Goal: Transaction & Acquisition: Download file/media

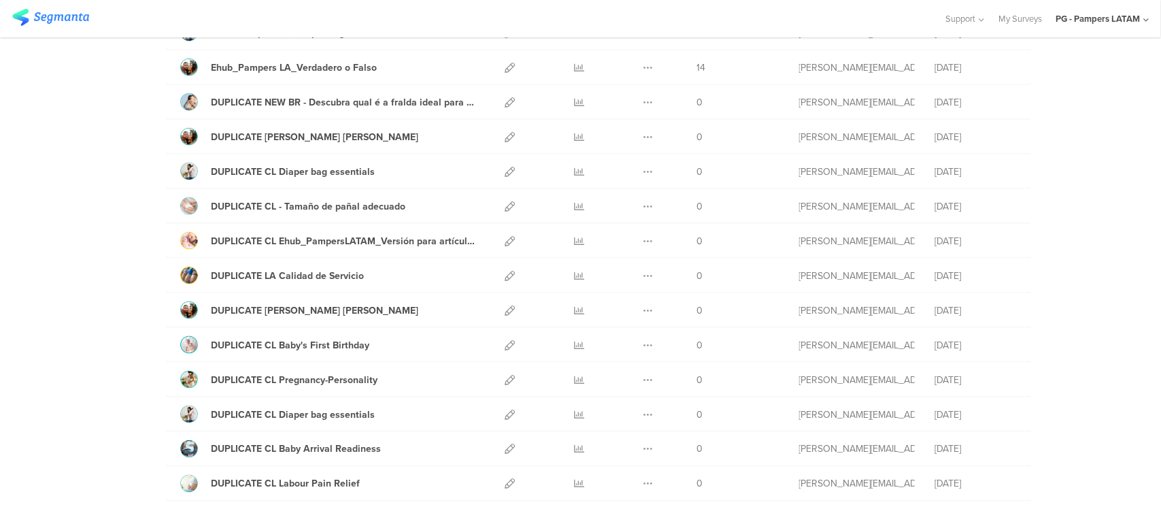
scroll to position [765, 0]
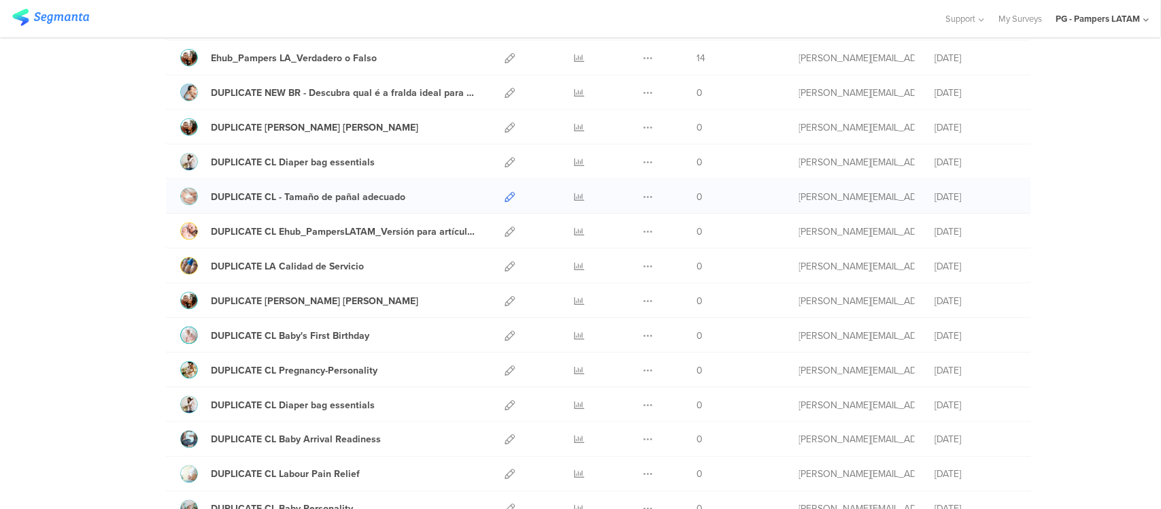
click at [505, 202] on icon at bounding box center [510, 197] width 10 height 10
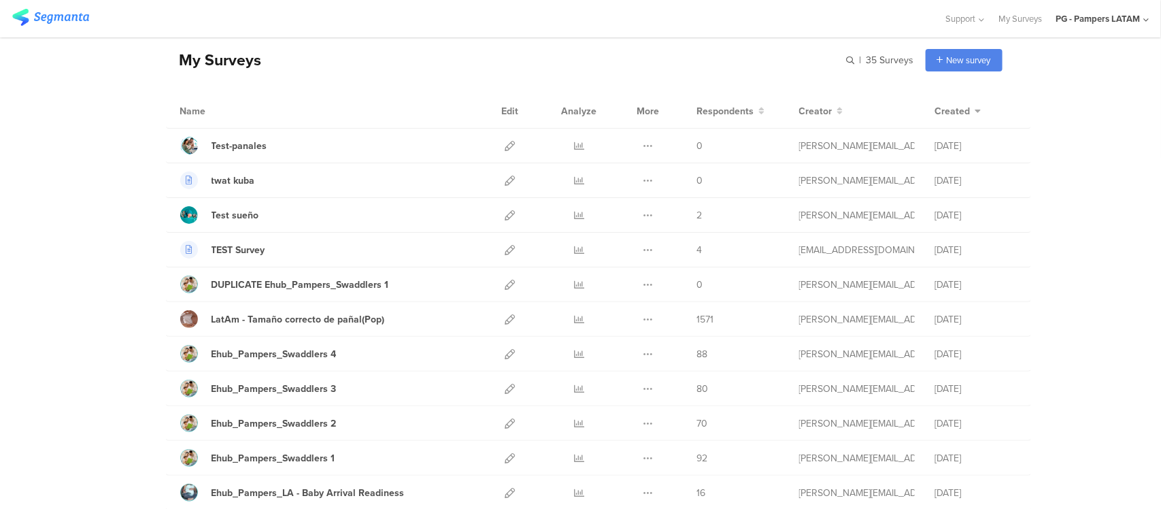
scroll to position [46, 0]
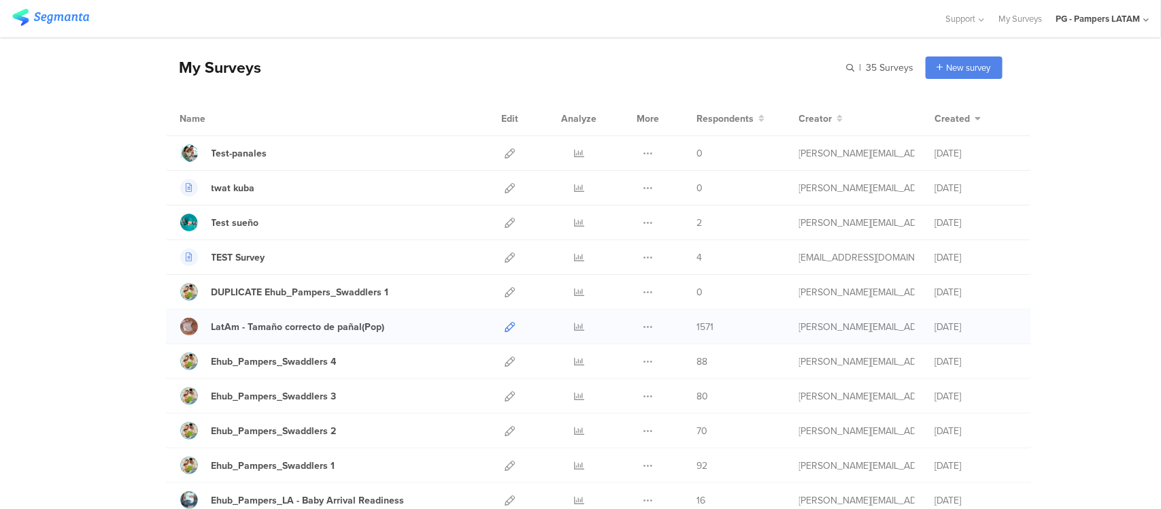
click at [505, 327] on icon at bounding box center [510, 327] width 10 height 10
click at [574, 327] on icon at bounding box center [579, 327] width 10 height 10
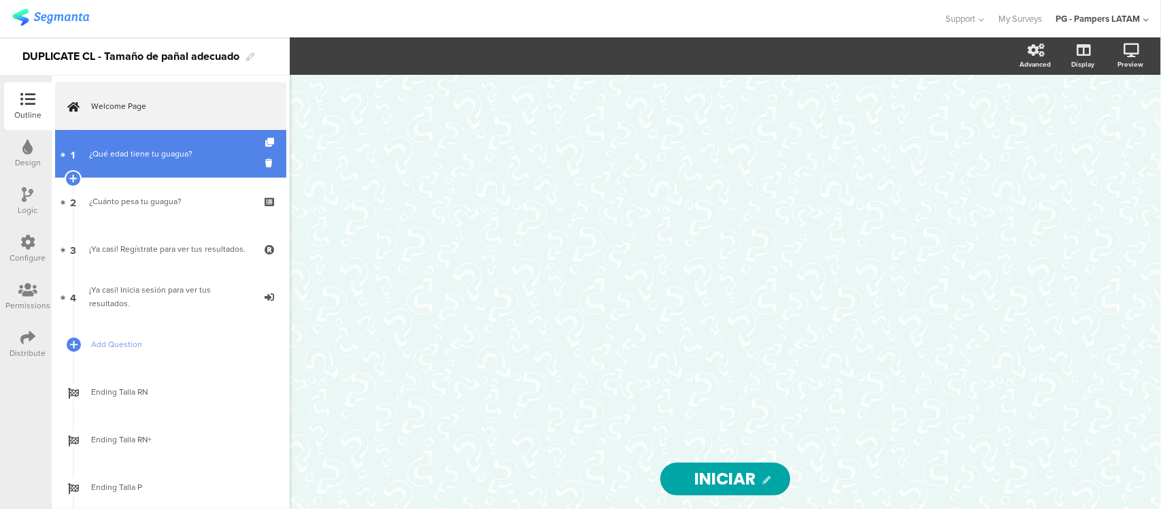
click at [126, 168] on link "1 ¿Qué edad tiene tu guagua?" at bounding box center [170, 154] width 231 height 48
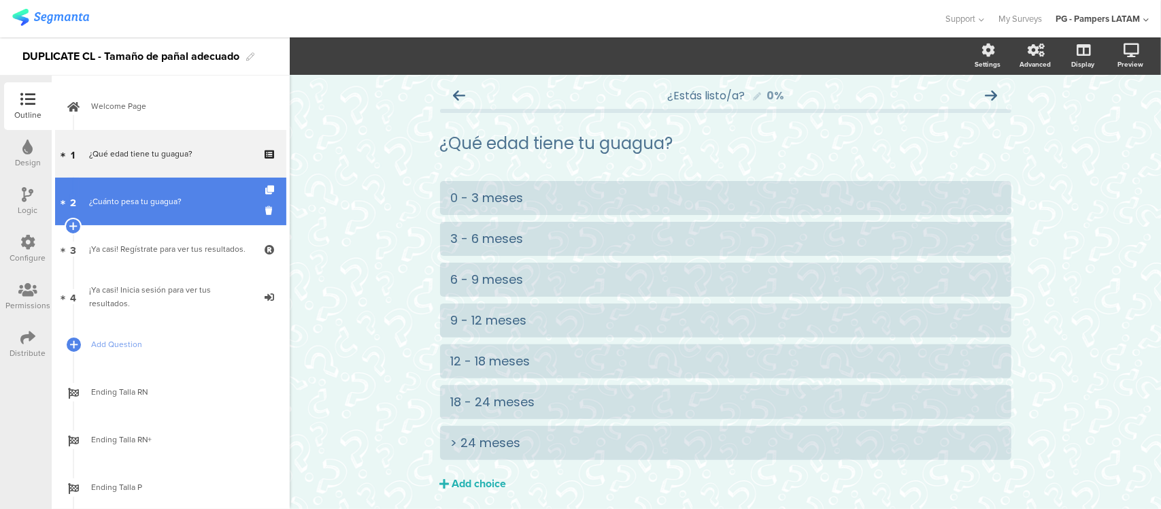
click at [139, 205] on div "¿Cuánto pesa tu guagua?" at bounding box center [170, 202] width 163 height 14
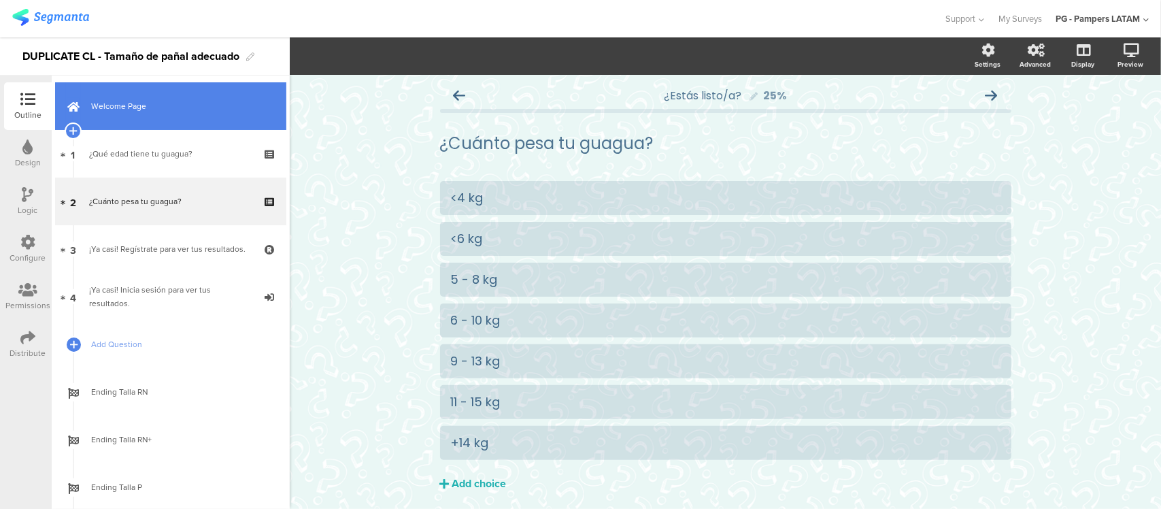
click at [138, 105] on span "Welcome Page" at bounding box center [178, 106] width 174 height 14
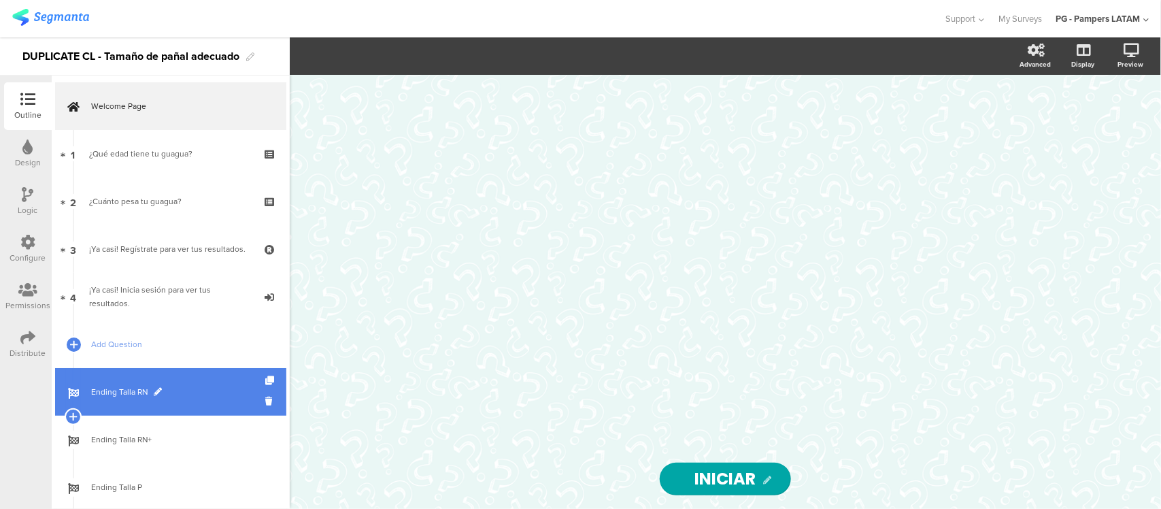
click at [151, 385] on span "Ending Talla RN" at bounding box center [178, 392] width 174 height 14
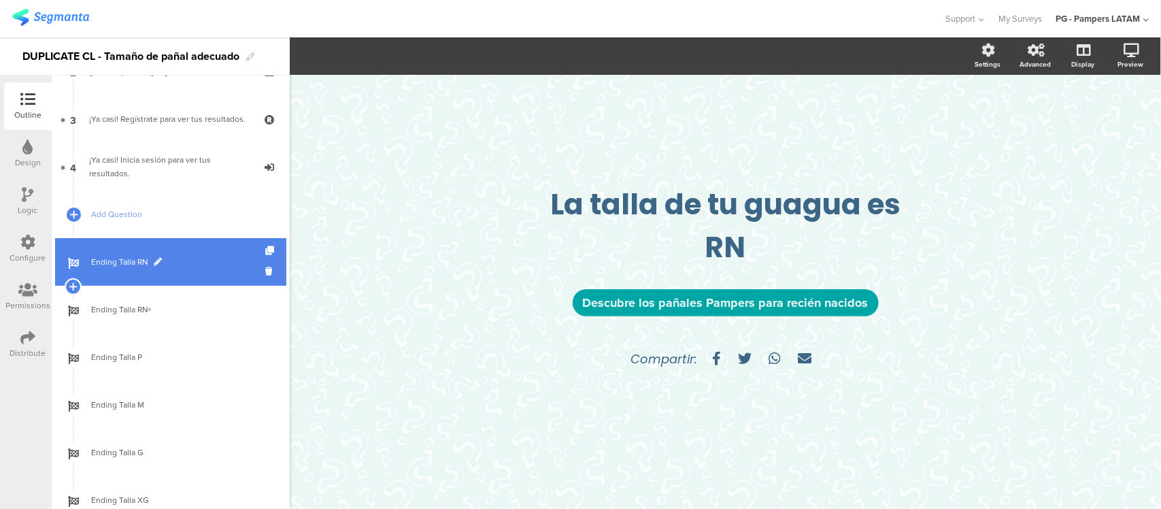
scroll to position [222, 0]
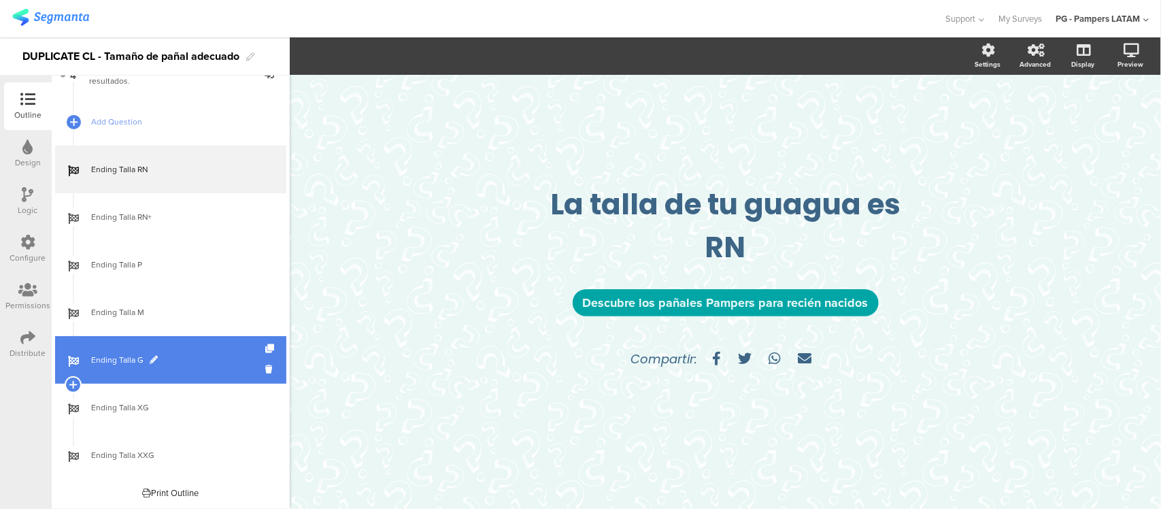
click at [146, 354] on span "Ending Talla G" at bounding box center [178, 360] width 174 height 14
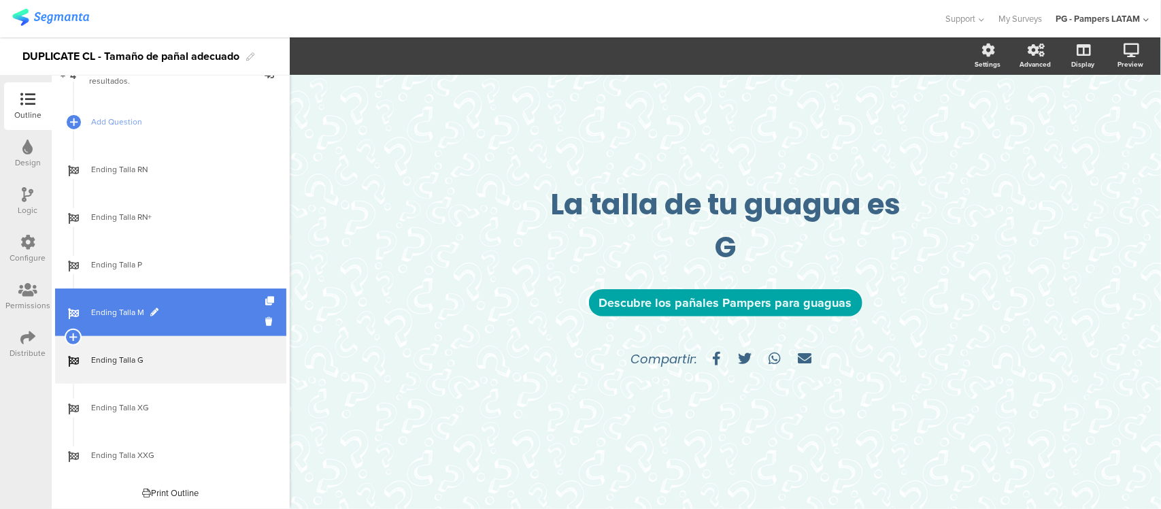
click at [165, 316] on span "Ending Talla M" at bounding box center [178, 312] width 174 height 14
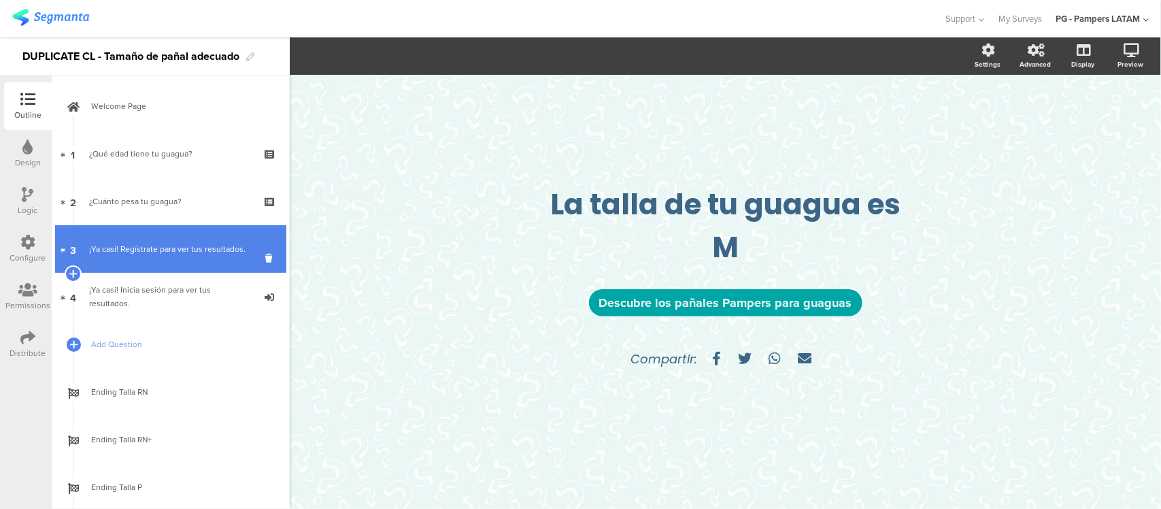
click at [154, 246] on div "¡Ya casi! Regístrate para ver tus resultados." at bounding box center [170, 249] width 163 height 14
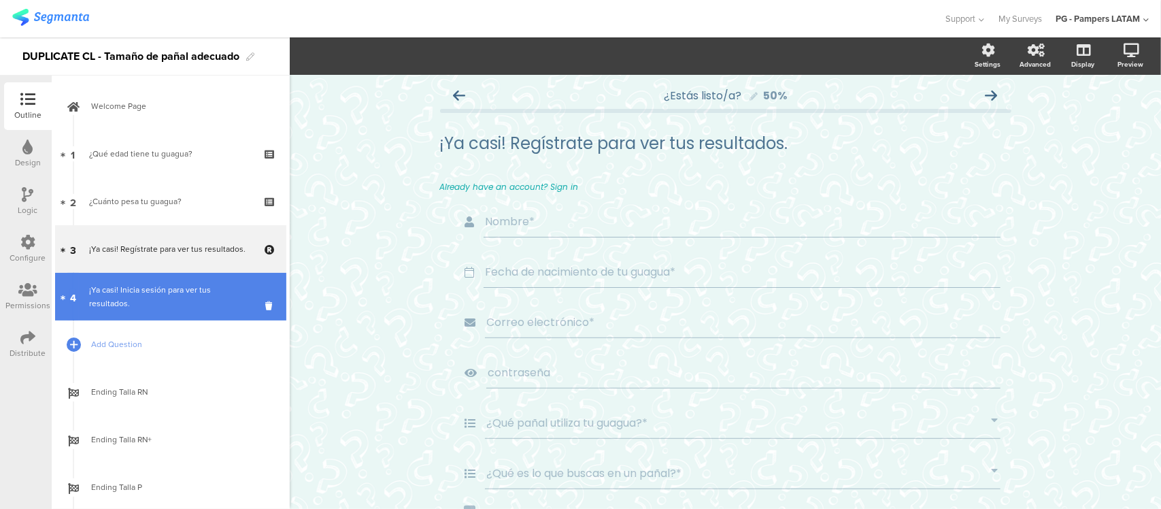
click at [163, 303] on div "¡Ya casi! Inicia sesión para ver tus resultados." at bounding box center [170, 296] width 163 height 27
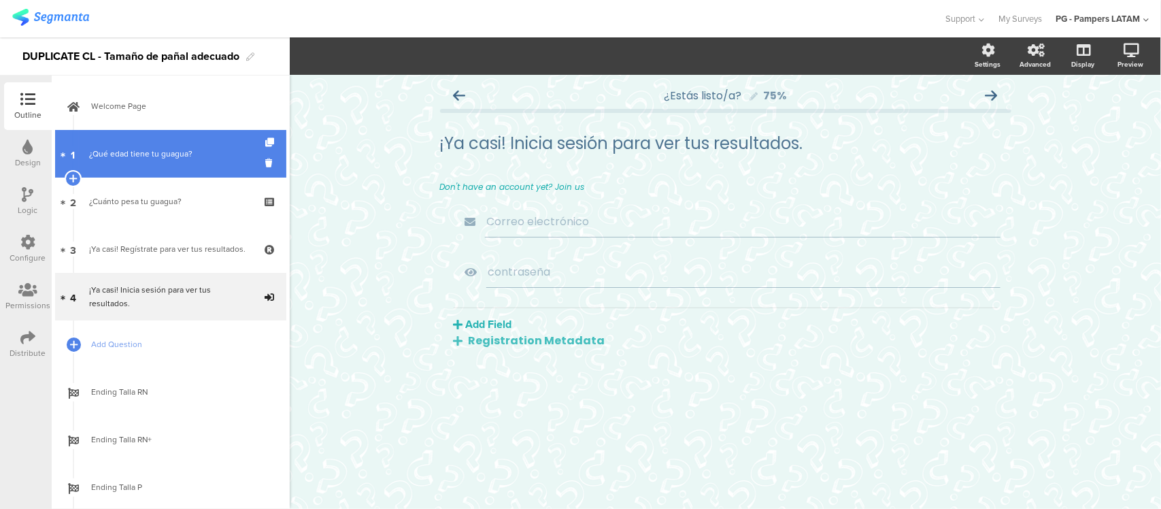
click at [160, 172] on link "1 ¿Qué edad tiene tu guagua?" at bounding box center [170, 154] width 231 height 48
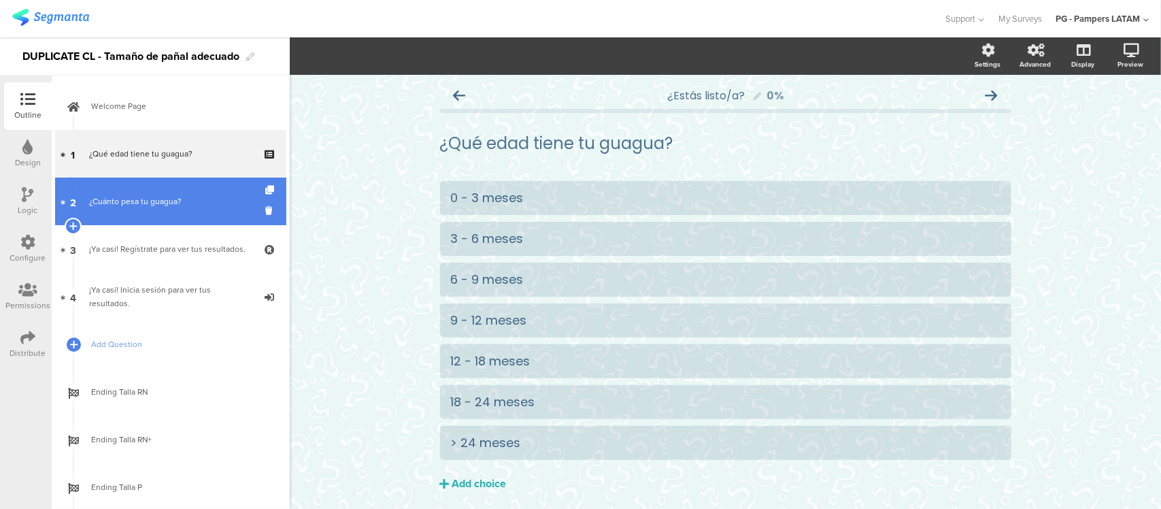
click at [165, 191] on link "2 ¿Cuánto pesa tu guagua?" at bounding box center [170, 202] width 231 height 48
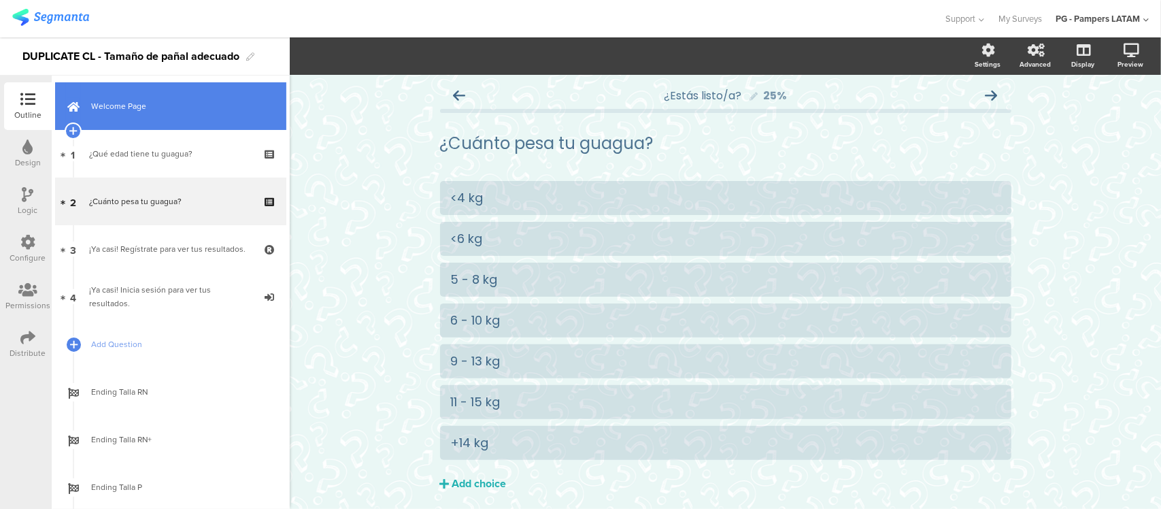
click at [148, 120] on link "Welcome Page" at bounding box center [170, 106] width 231 height 48
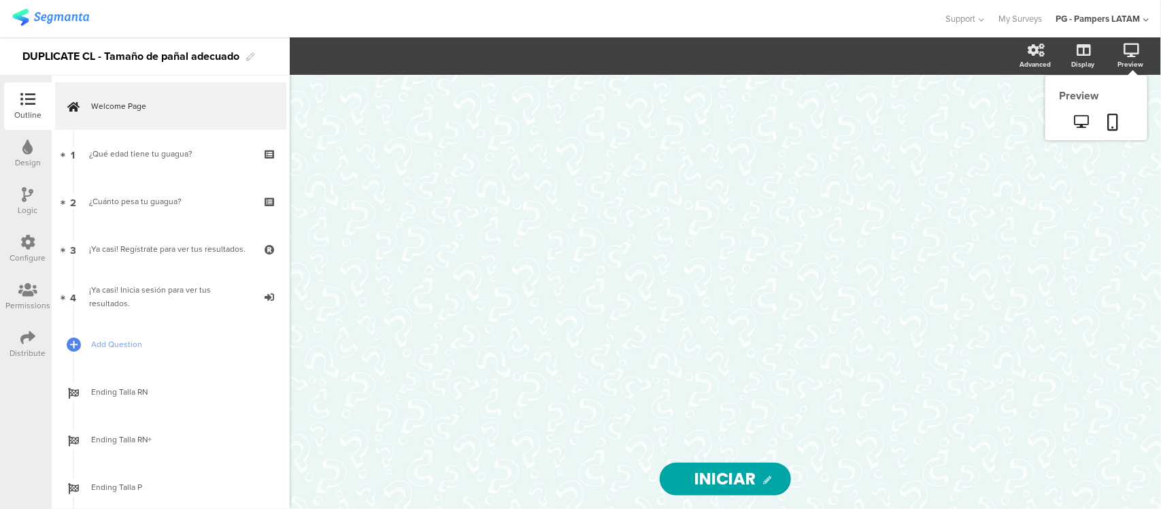
click at [1134, 62] on div "Preview" at bounding box center [1131, 64] width 26 height 10
click at [1106, 120] on link at bounding box center [1114, 123] width 30 height 26
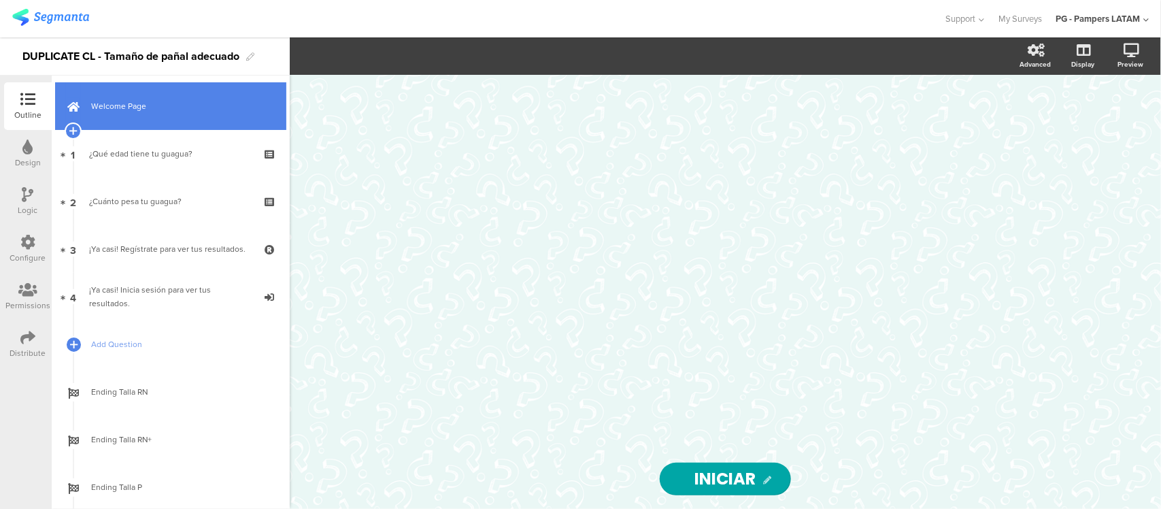
click at [150, 103] on span "Welcome Page" at bounding box center [178, 106] width 174 height 14
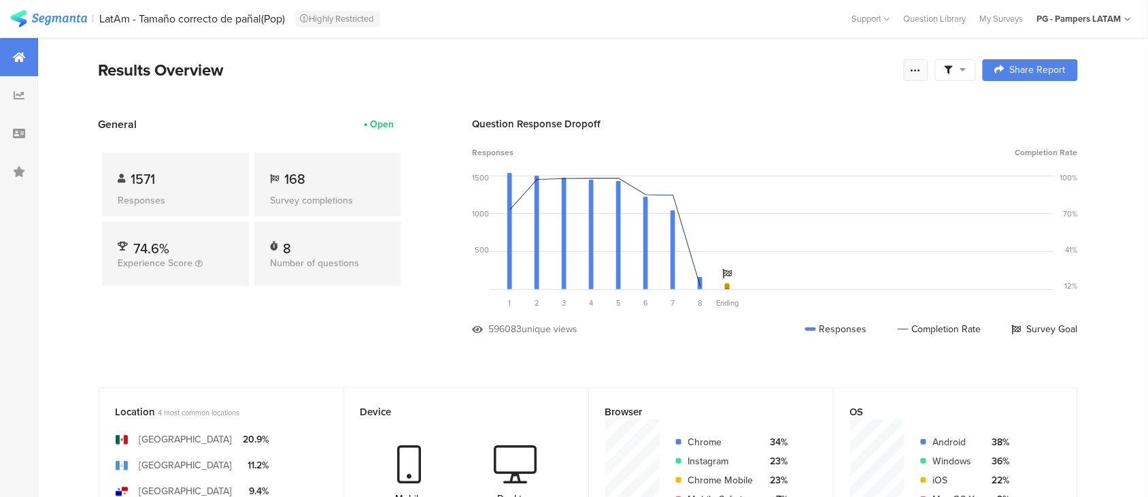
click at [918, 66] on icon at bounding box center [916, 70] width 11 height 11
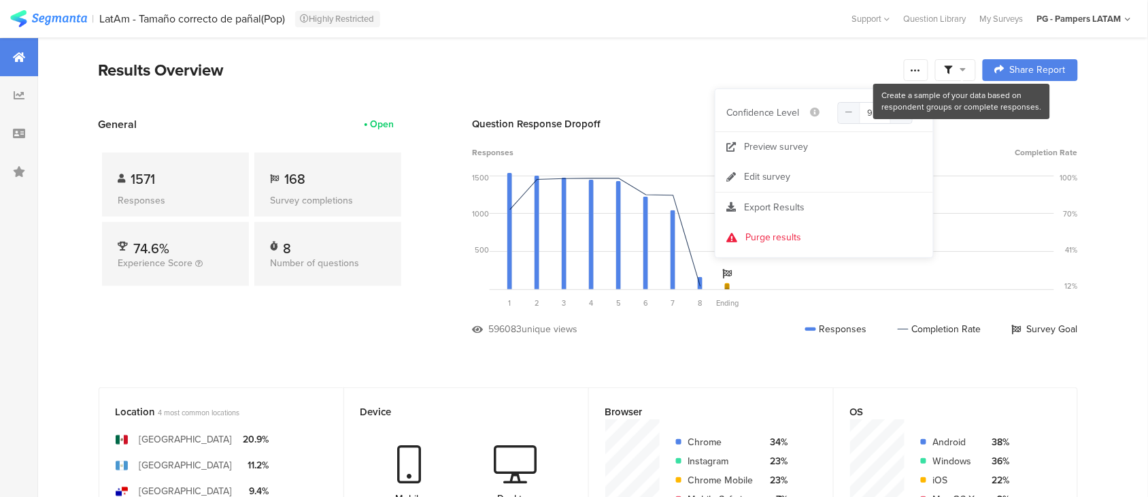
click at [961, 65] on span at bounding box center [956, 70] width 22 height 12
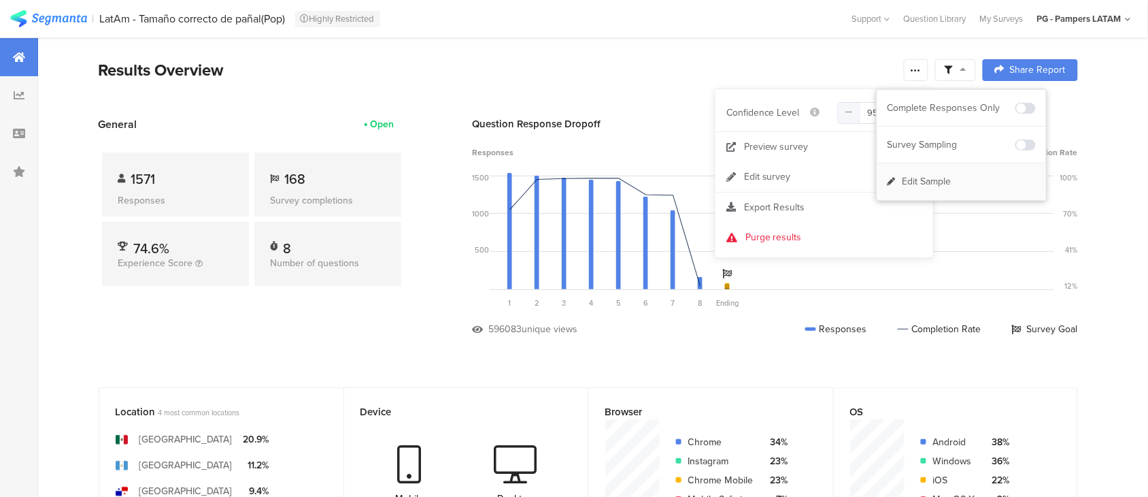
click at [939, 181] on span "Edit Sample" at bounding box center [927, 182] width 49 height 14
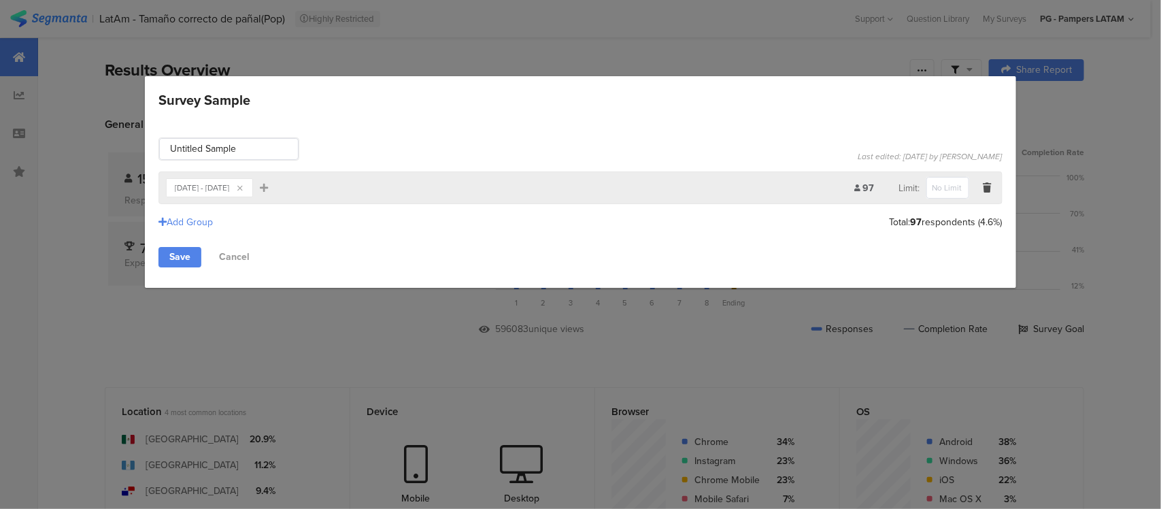
click at [205, 188] on div "[DATE] - [DATE]" at bounding box center [202, 188] width 54 height 8
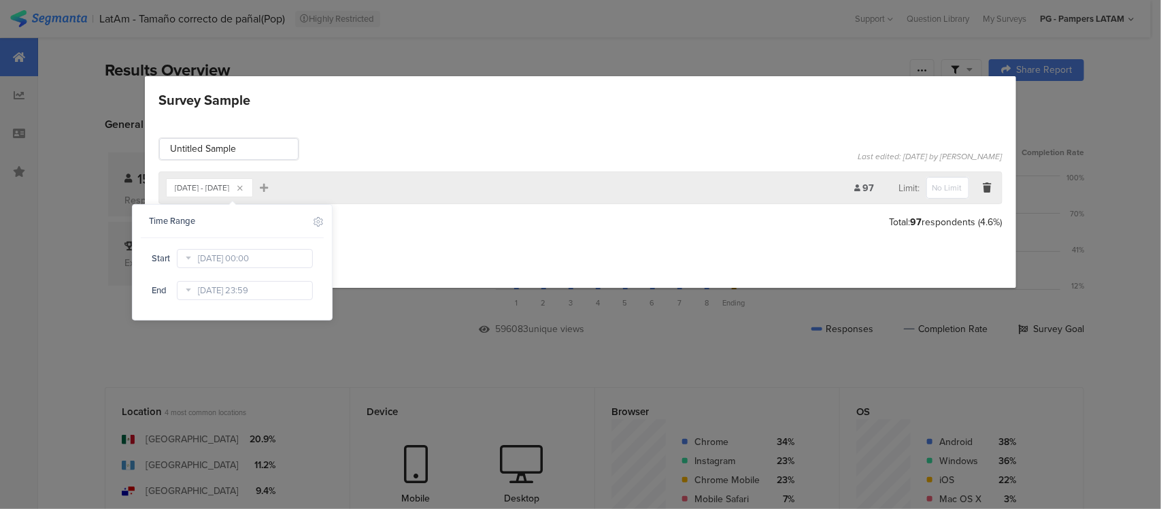
click at [188, 294] on icon at bounding box center [188, 291] width 17 height 22
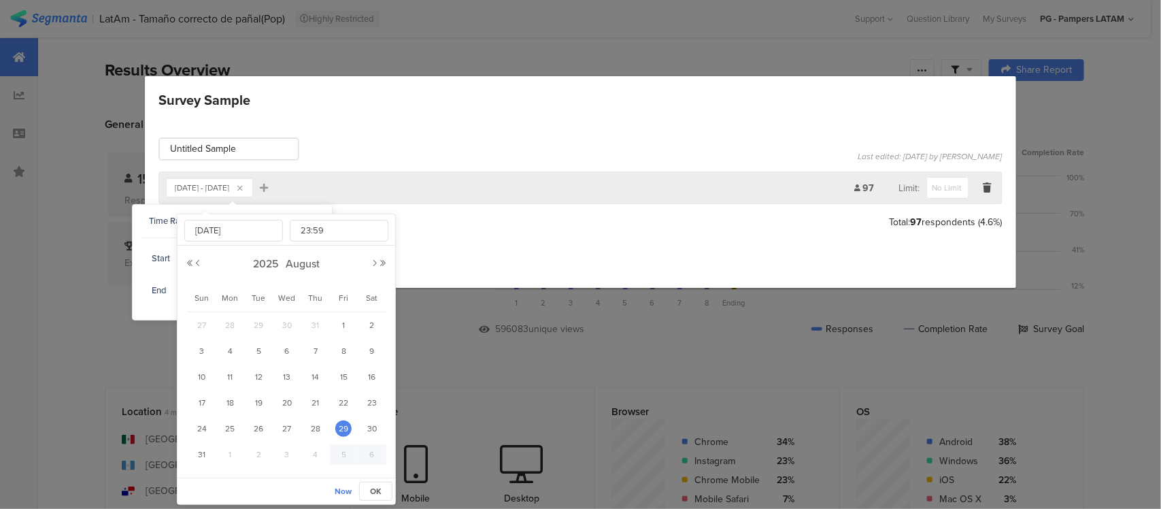
click at [314, 446] on span "4" at bounding box center [316, 454] width 16 height 16
type input "[DATE] 23:59"
type input "[DATE]"
click at [382, 494] on button "OK" at bounding box center [375, 491] width 33 height 19
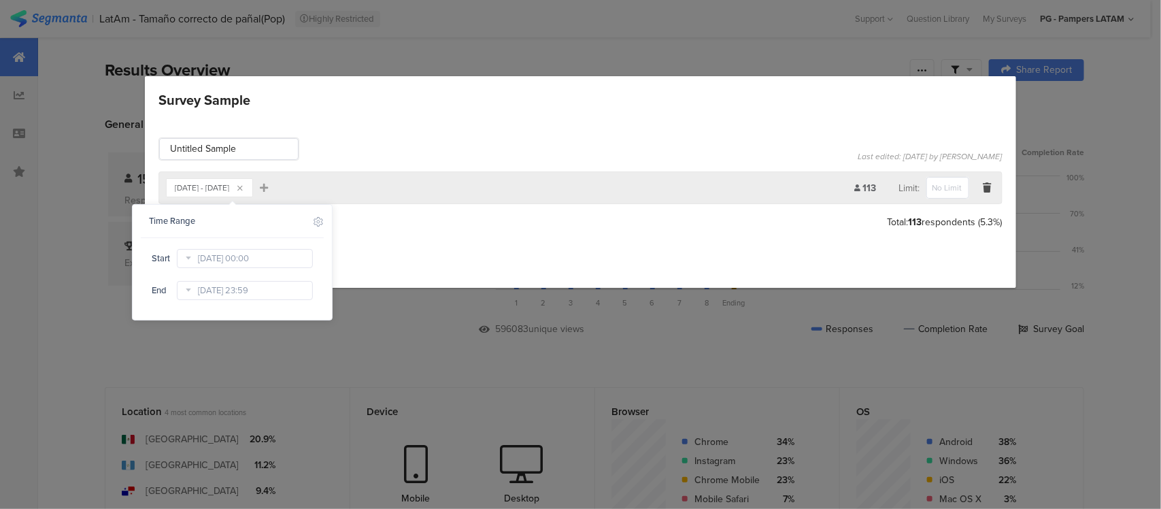
click at [420, 245] on div "Untitled Sample Last edited: [DATE] by [PERSON_NAME] [DATE] - [DATE] Add Filter…" at bounding box center [580, 202] width 871 height 171
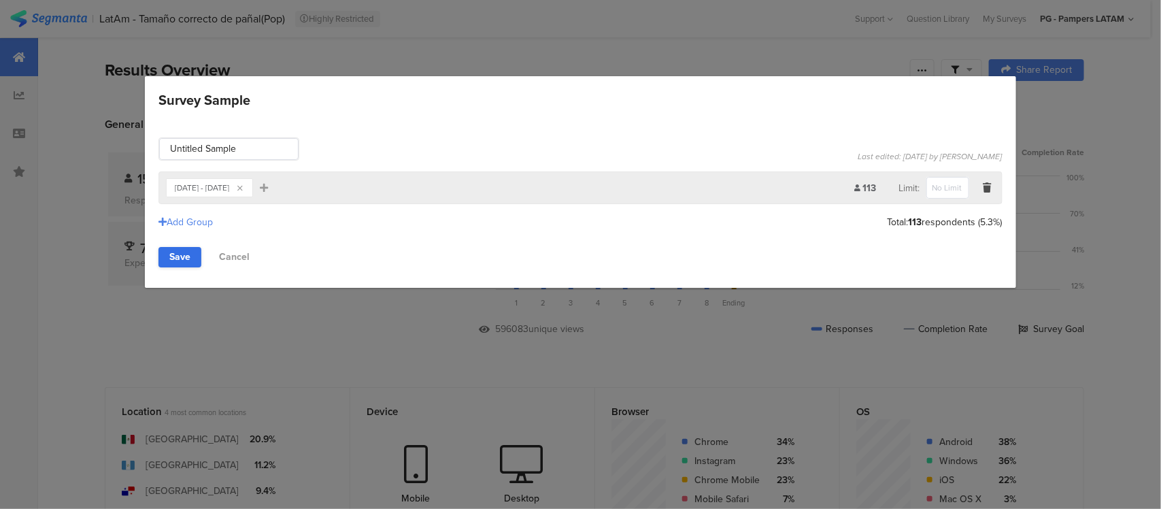
click at [182, 257] on link "Save" at bounding box center [180, 257] width 43 height 20
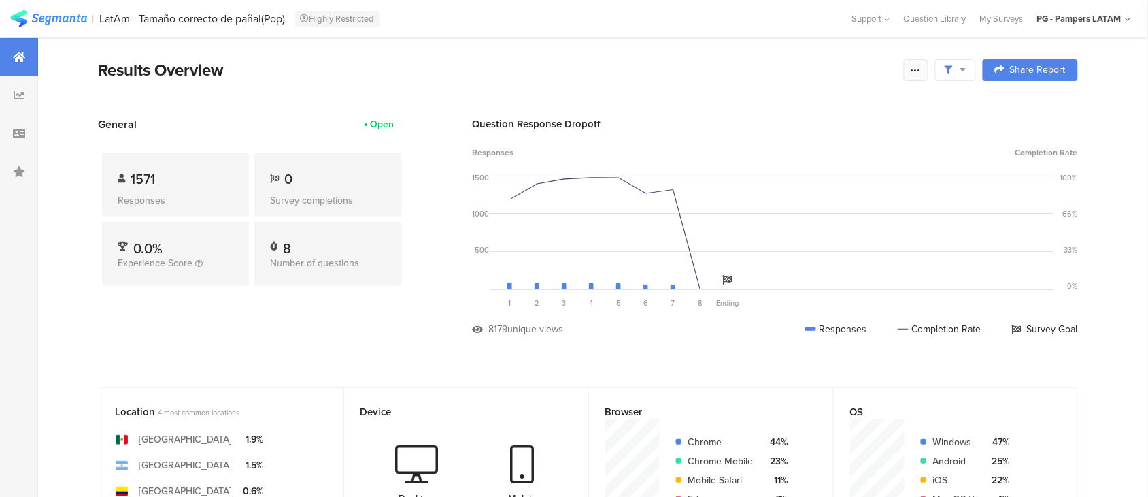
click at [929, 76] on div at bounding box center [916, 70] width 24 height 22
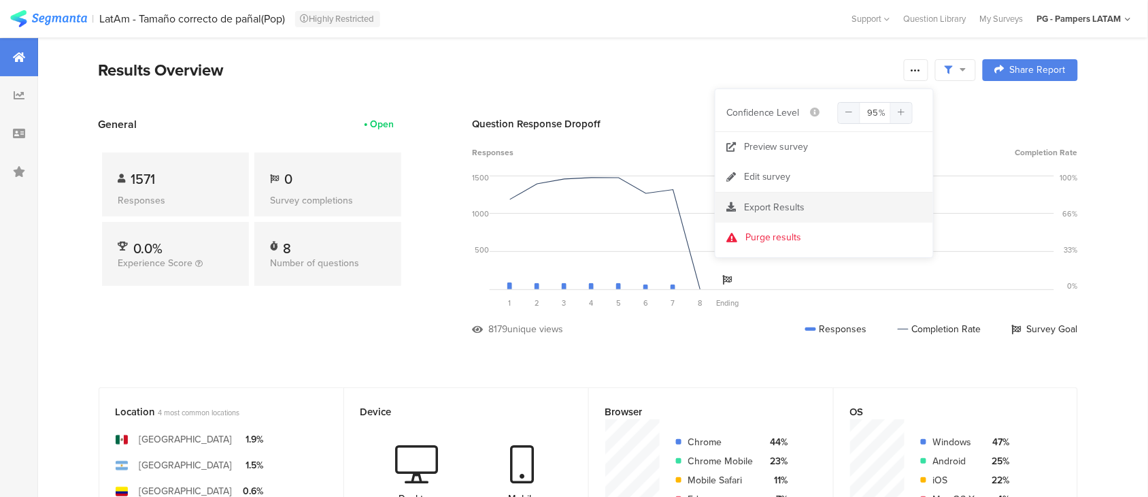
click at [799, 209] on span "Export Results" at bounding box center [774, 207] width 61 height 14
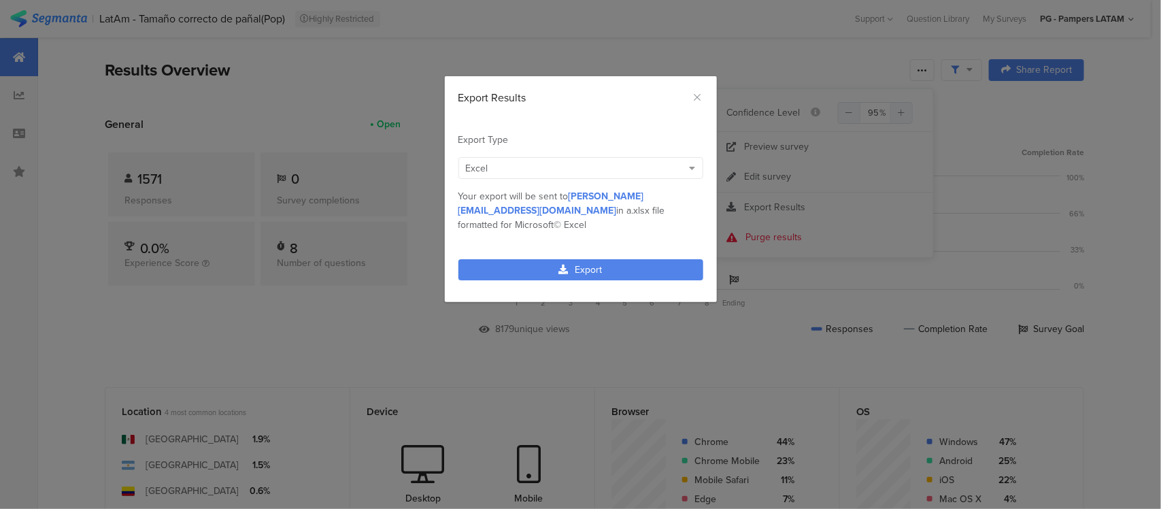
click at [580, 161] on div "Excel" at bounding box center [574, 168] width 217 height 14
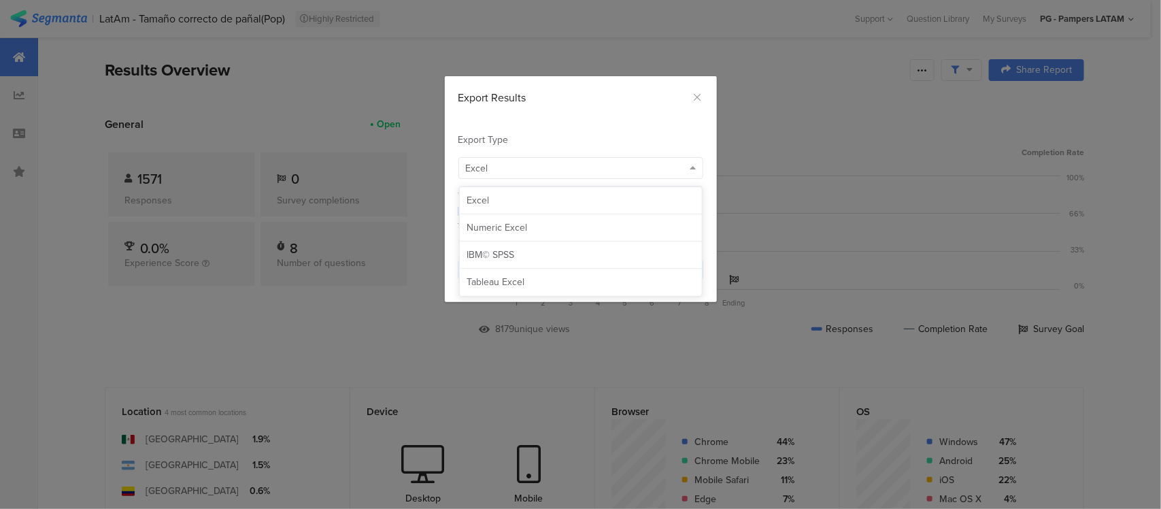
click at [580, 161] on div "Excel" at bounding box center [574, 168] width 217 height 14
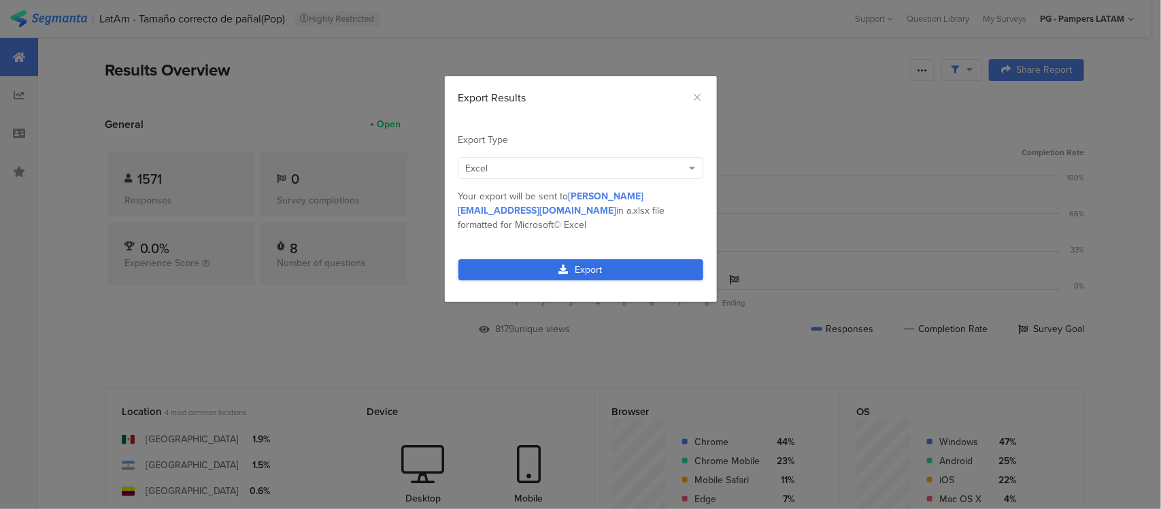
click at [569, 259] on link "Export" at bounding box center [581, 269] width 245 height 21
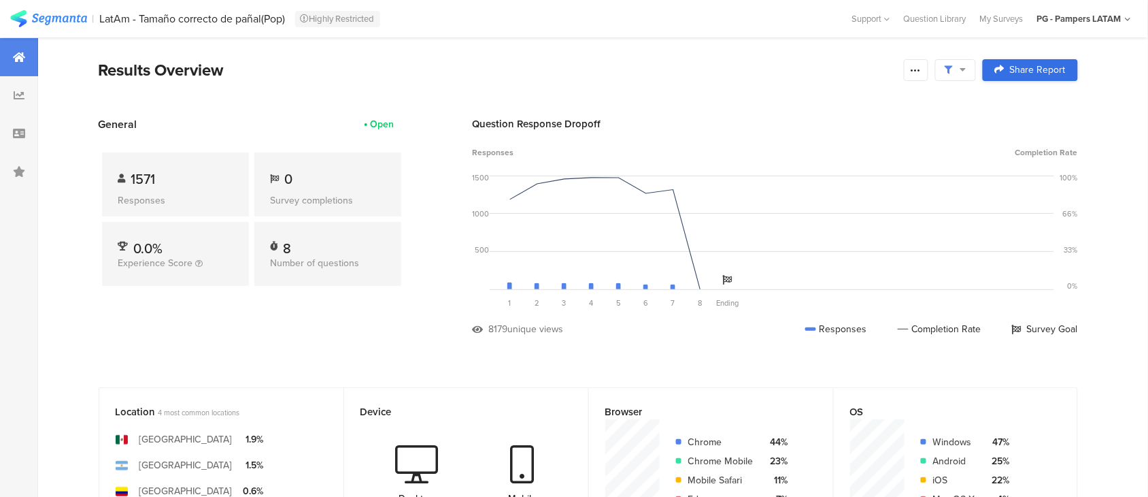
click at [1058, 65] on span "Share Report" at bounding box center [1038, 70] width 56 height 10
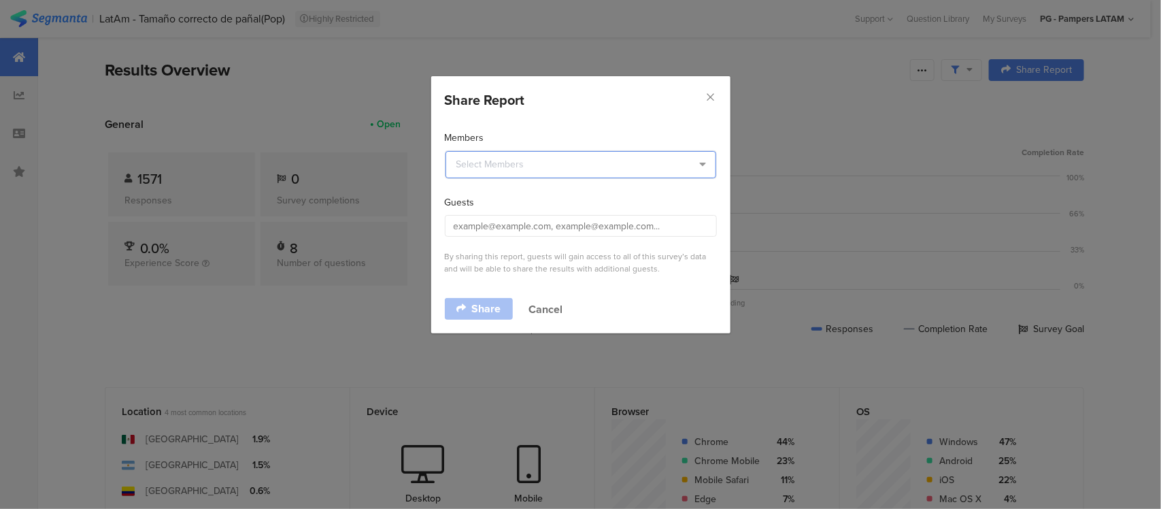
click at [593, 173] on input "dialog" at bounding box center [581, 164] width 271 height 27
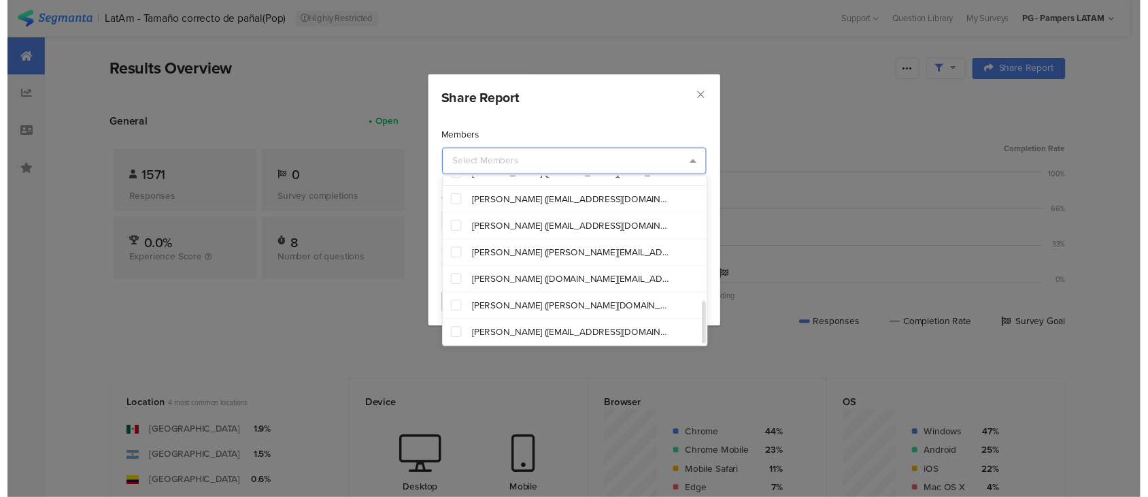
scroll to position [507, 0]
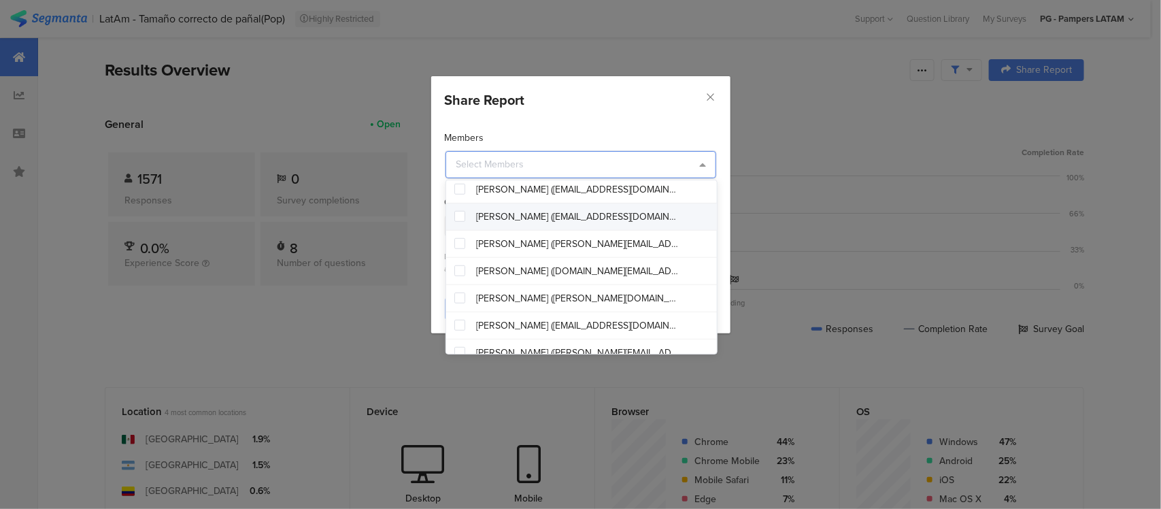
click at [827, 66] on div "Share Report Members Guests By sharing this report, guests will gain access to …" at bounding box center [580, 254] width 1161 height 509
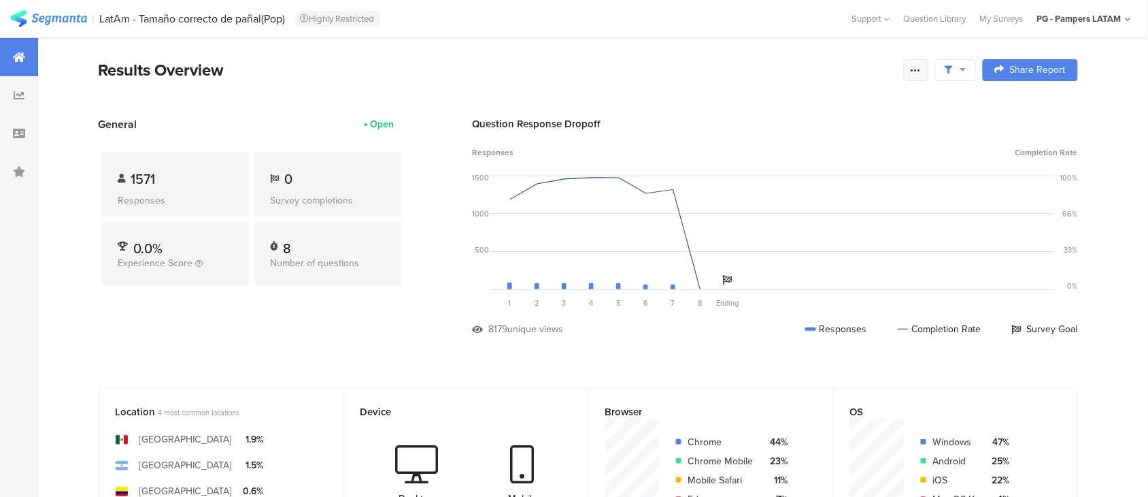
click at [914, 71] on div at bounding box center [916, 70] width 24 height 22
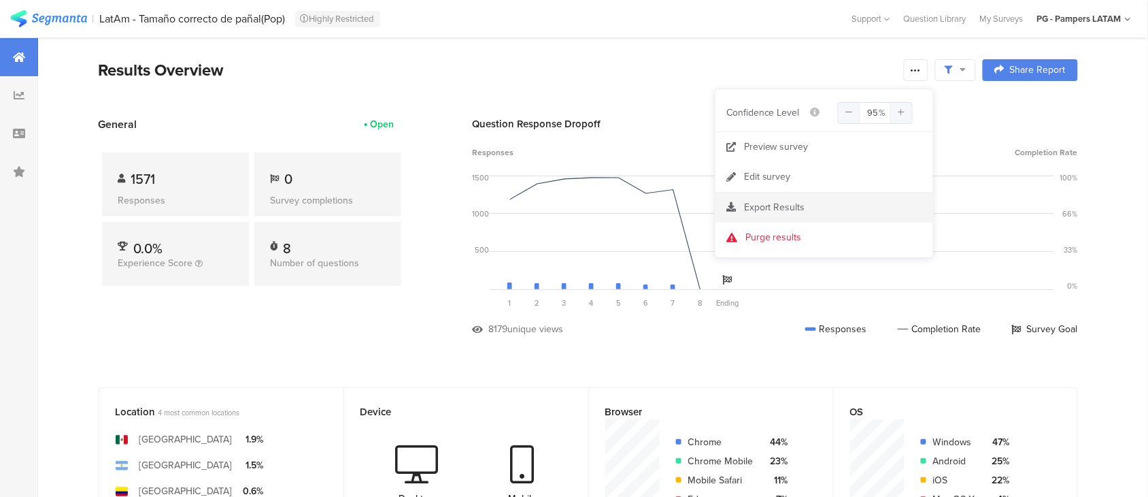
click at [796, 209] on span "Export Results" at bounding box center [774, 207] width 61 height 14
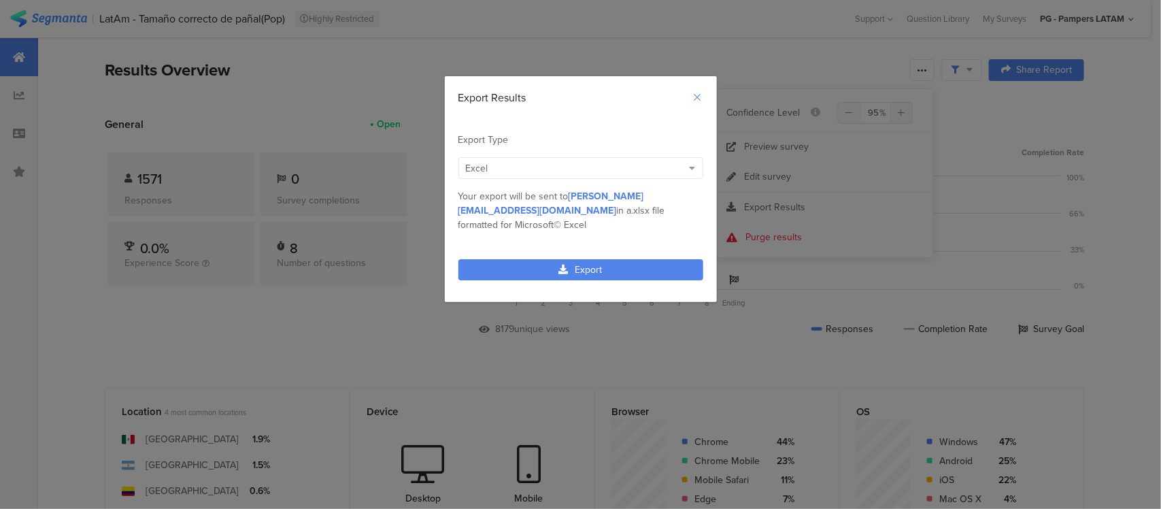
click at [697, 101] on icon "Close" at bounding box center [698, 97] width 11 height 11
